Goal: Information Seeking & Learning: Understand process/instructions

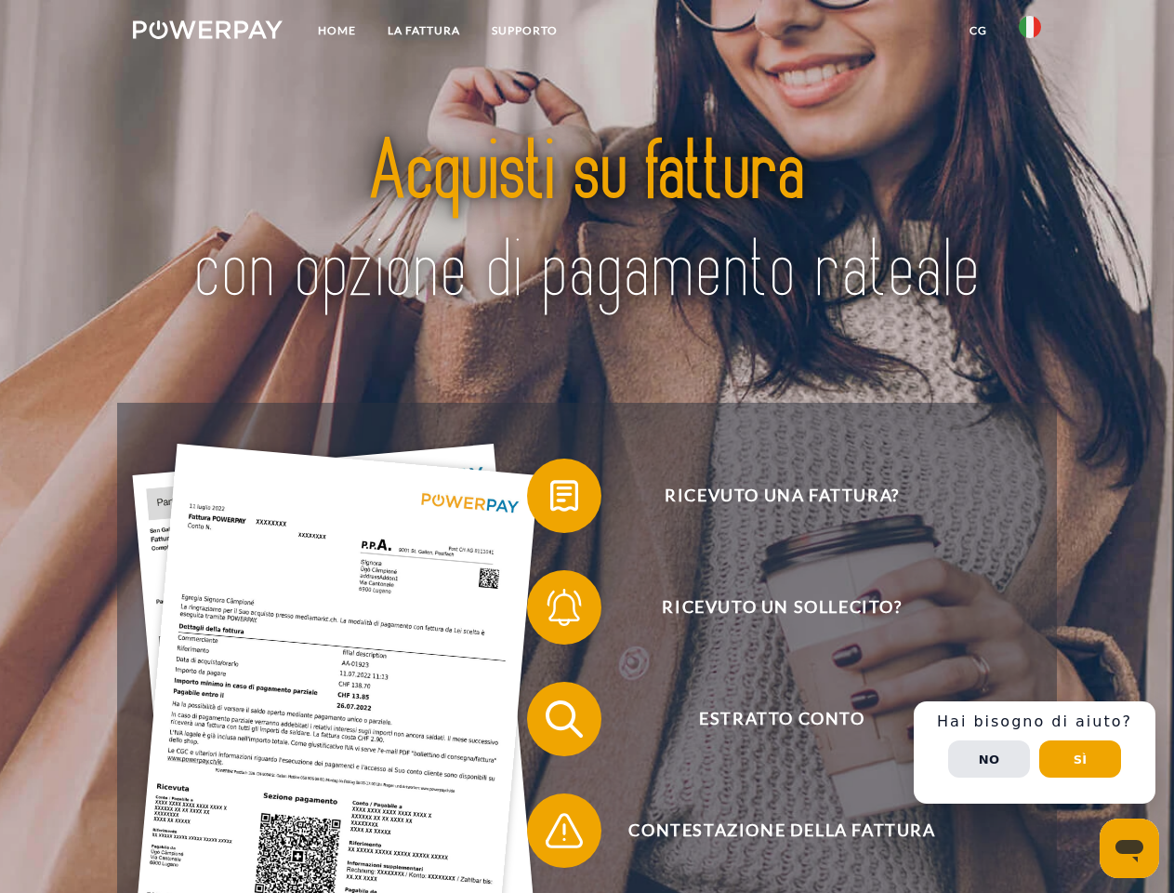
click at [207, 33] on img at bounding box center [208, 29] width 150 height 19
click at [1030, 33] on img at bounding box center [1030, 27] width 22 height 22
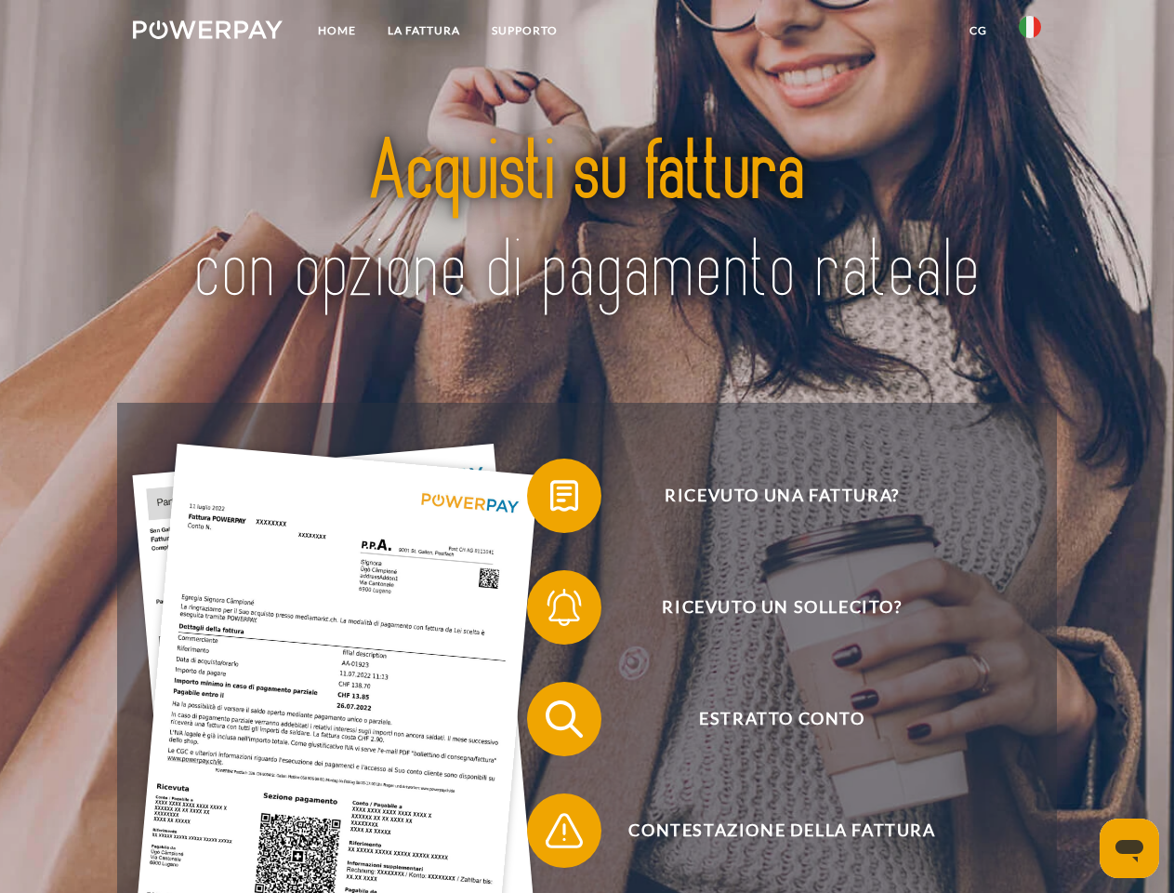
click at [978, 31] on link "CG" at bounding box center [978, 30] width 49 height 33
click at [550, 499] on span at bounding box center [536, 495] width 93 height 93
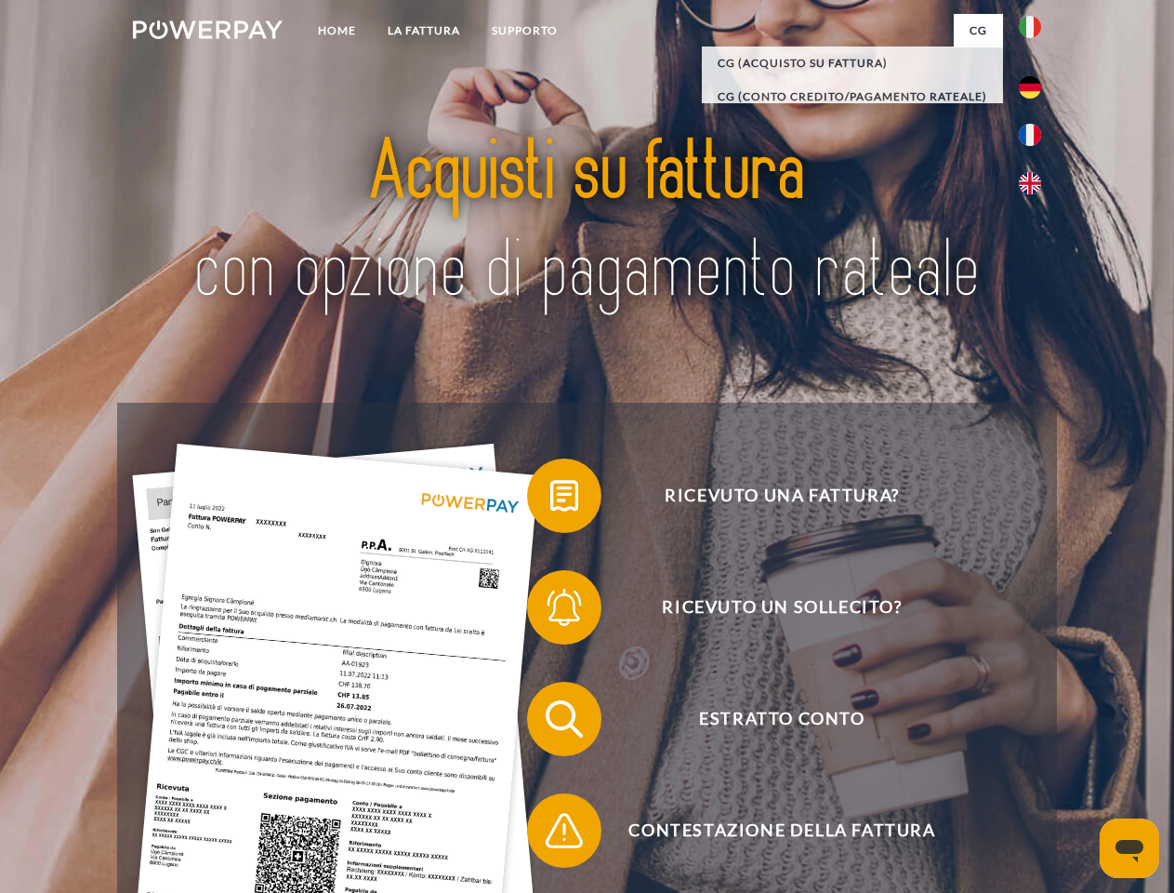
click at [550, 611] on span at bounding box center [536, 607] width 93 height 93
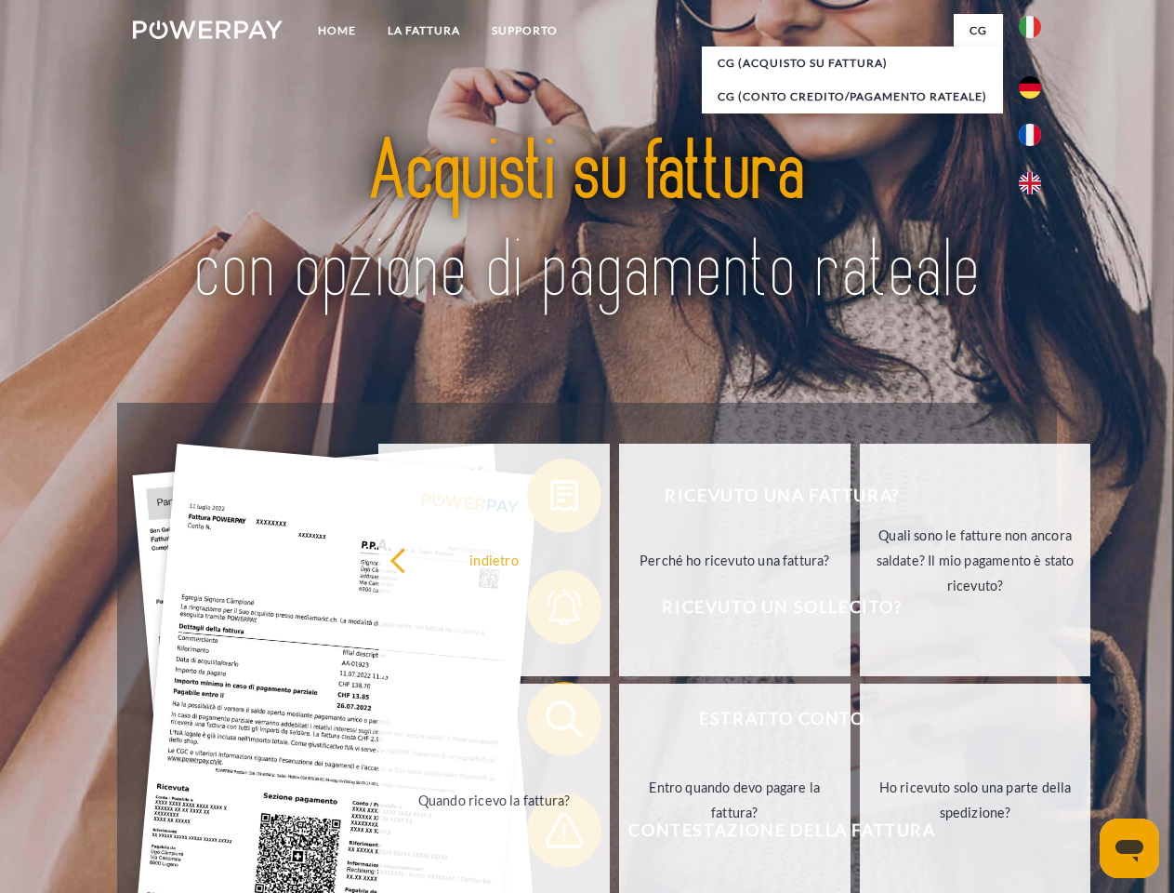
click at [619, 723] on link "Entro quando devo pagare la fattura?" at bounding box center [735, 799] width 232 height 232
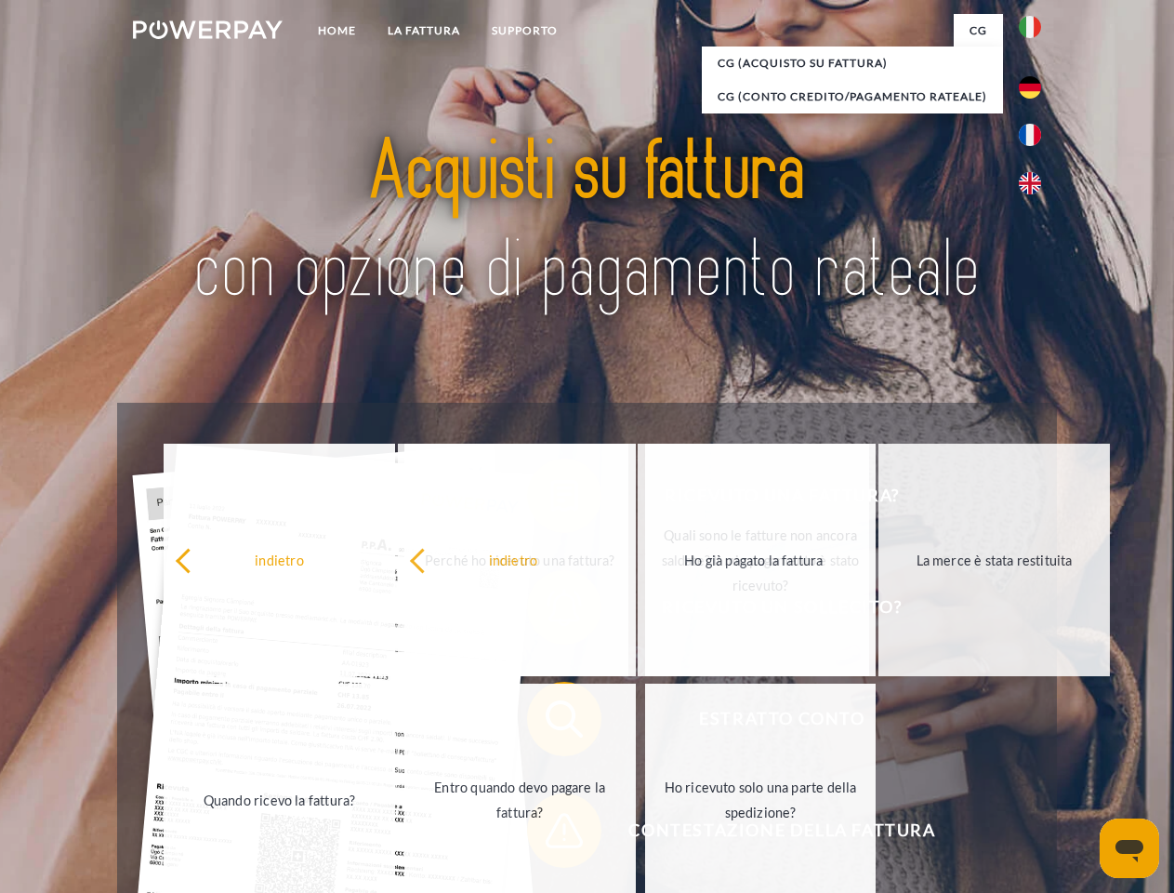
click at [550, 834] on span at bounding box center [536, 830] width 93 height 93
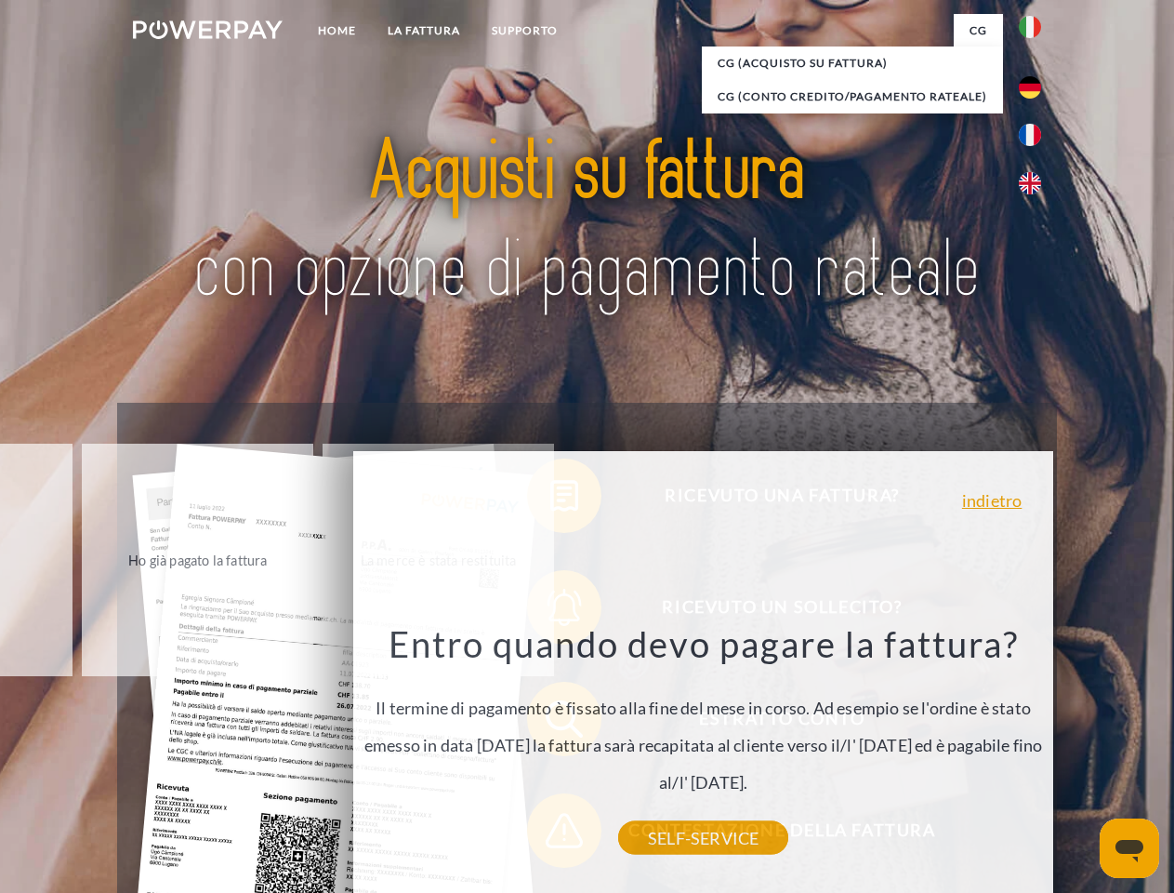
click at [1035, 752] on div "Ricevuto una fattura? Ricevuto un sollecito? Estratto conto indietro" at bounding box center [586, 775] width 939 height 744
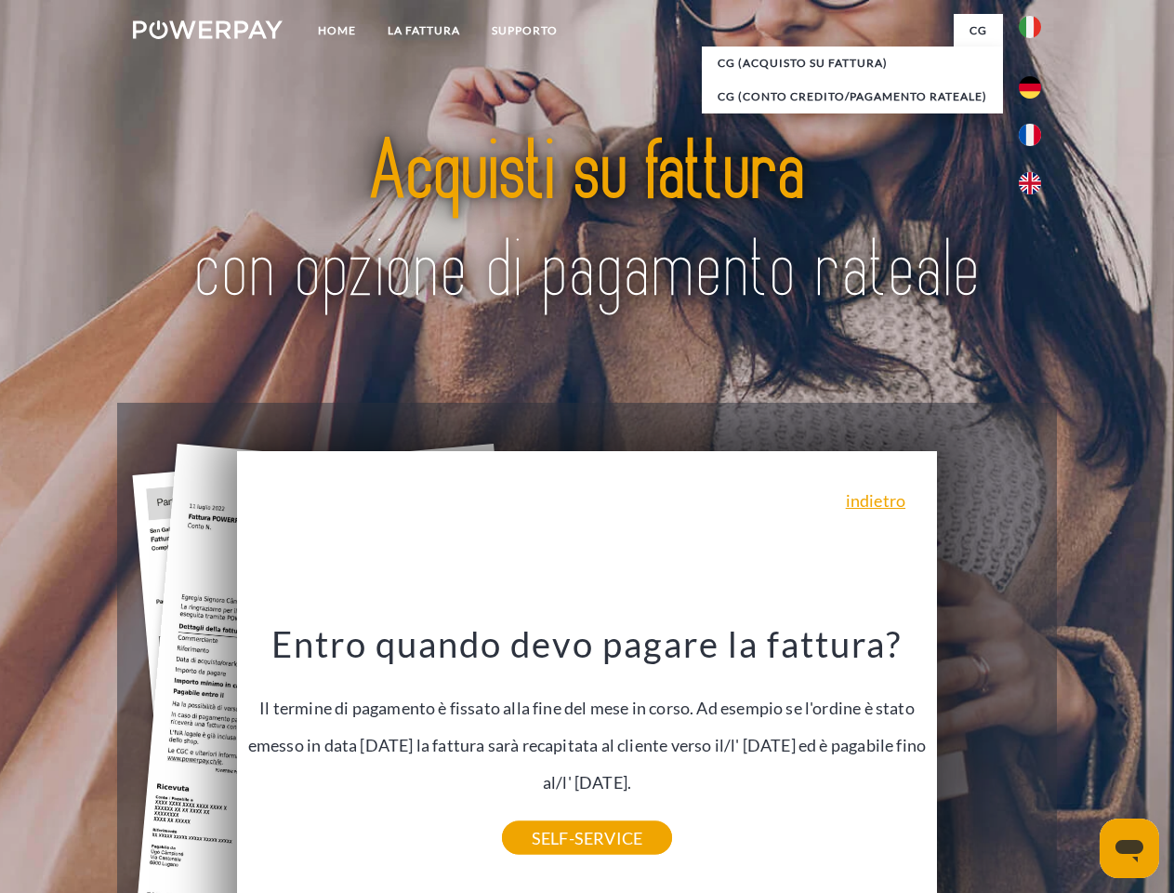
click at [989, 756] on span "Estratto conto" at bounding box center [782, 719] width 456 height 74
click at [1081, 759] on header "Home LA FATTURA [GEOGRAPHIC_DATA]" at bounding box center [587, 642] width 1174 height 1284
